Goal: Download file/media

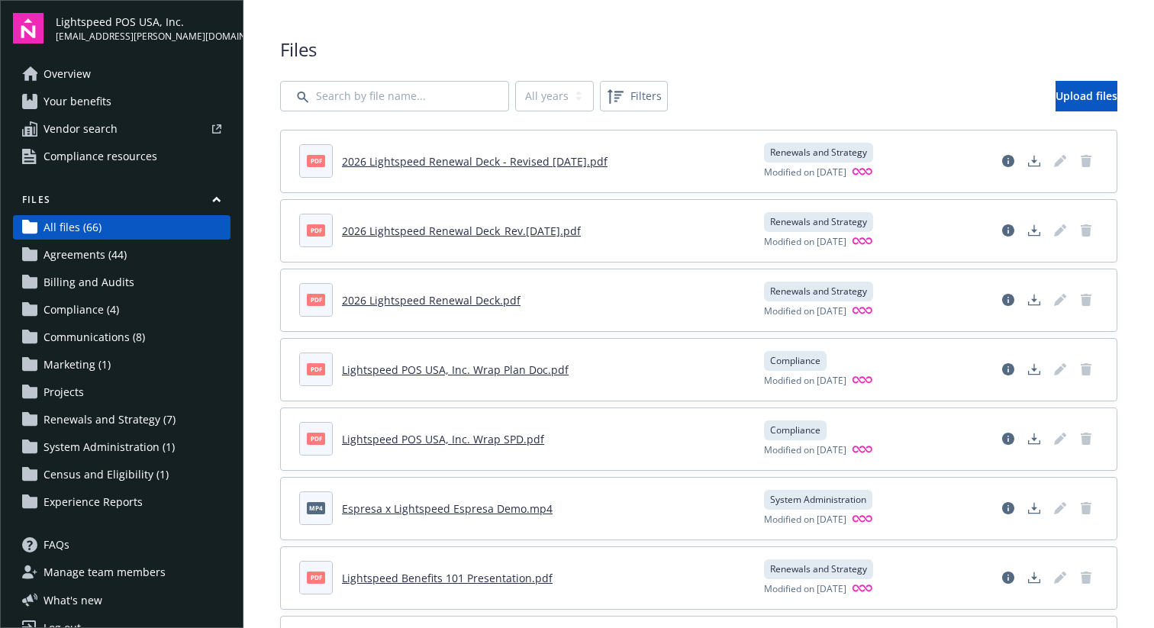
click at [535, 156] on link "2026 Lightspeed Renewal Deck - Revised [DATE].pdf" at bounding box center [475, 161] width 266 height 14
